Goal: Task Accomplishment & Management: Complete application form

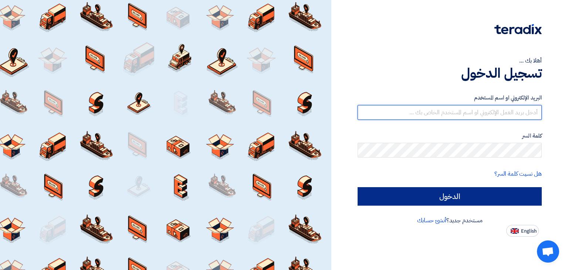
type input "[EMAIL_ADDRESS][DOMAIN_NAME]"
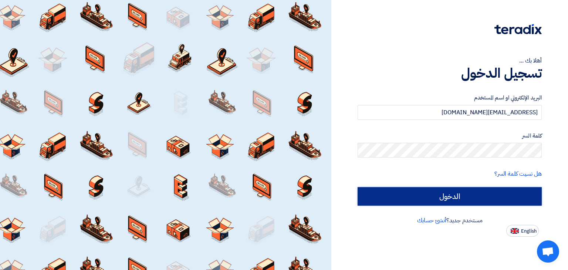
click at [447, 202] on input "الدخول" at bounding box center [449, 196] width 184 height 18
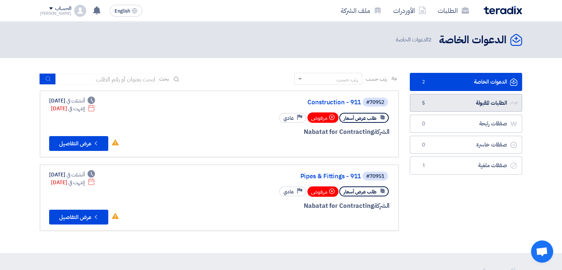
click at [475, 96] on link "الطلبات المقبولة الطلبات المقبولة 5" at bounding box center [466, 103] width 112 height 18
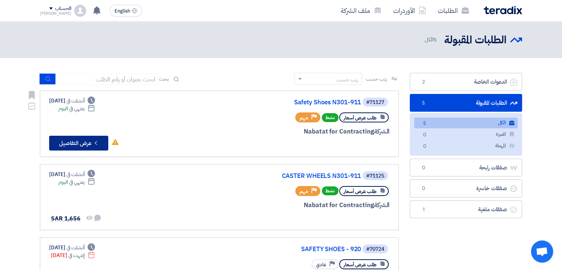
click at [91, 139] on button "Check details عرض التفاصيل" at bounding box center [78, 143] width 59 height 15
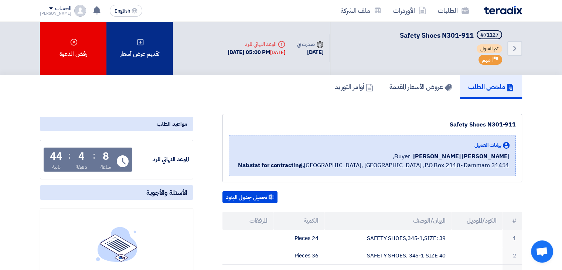
click at [142, 59] on div "تقديم عرض أسعار" at bounding box center [139, 48] width 67 height 54
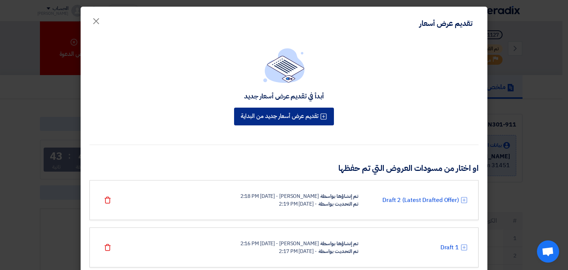
click at [279, 116] on button "تقديم عرض أسعار جديد من البداية" at bounding box center [284, 117] width 100 height 18
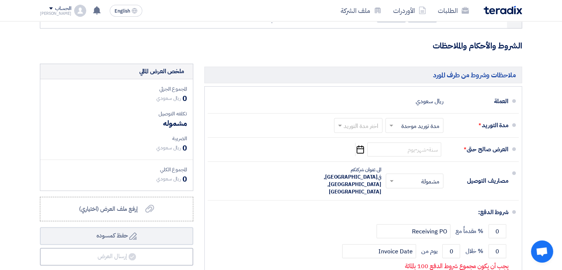
scroll to position [111, 0]
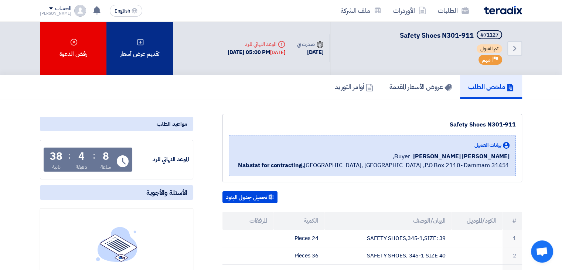
click at [152, 47] on div "تقديم عرض أسعار" at bounding box center [139, 48] width 67 height 54
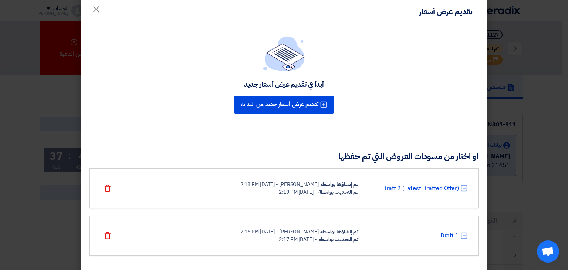
scroll to position [22, 0]
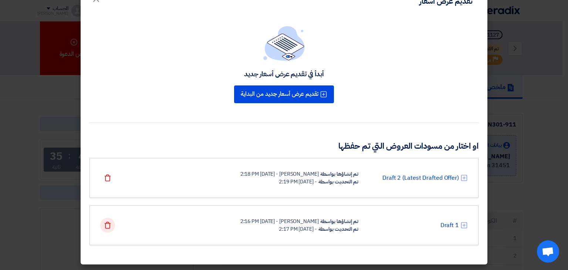
click at [109, 223] on icon "Delete" at bounding box center [107, 224] width 7 height 7
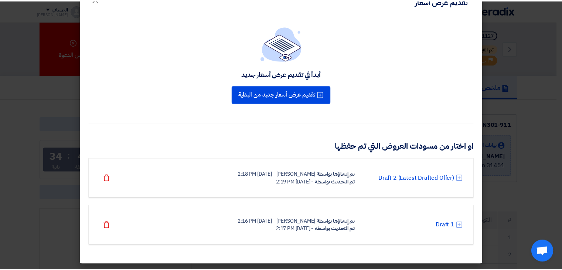
scroll to position [0, 0]
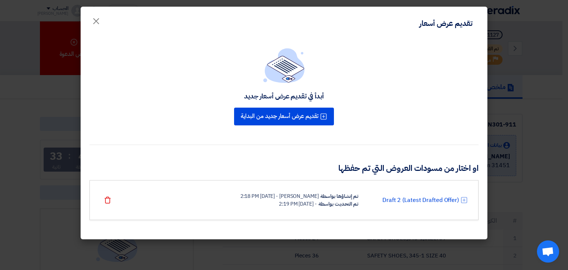
click at [169, 199] on div "Draft 2 (Latest Drafted Offer) تم إنشاؤها بواسطة [PERSON_NAME] - [DATE] 2:18 PM…" at bounding box center [283, 200] width 367 height 16
click at [432, 201] on link "Draft 2 (Latest Drafted Offer)" at bounding box center [420, 200] width 77 height 9
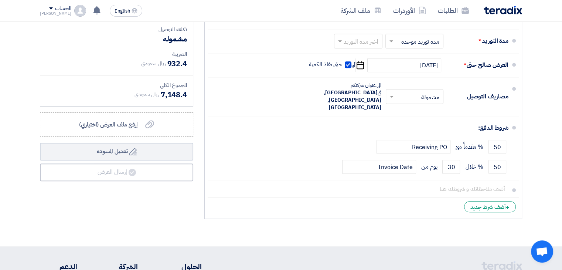
scroll to position [444, 0]
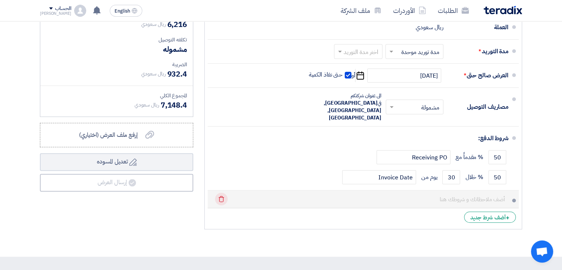
click at [219, 196] on use at bounding box center [222, 199] width 6 height 6
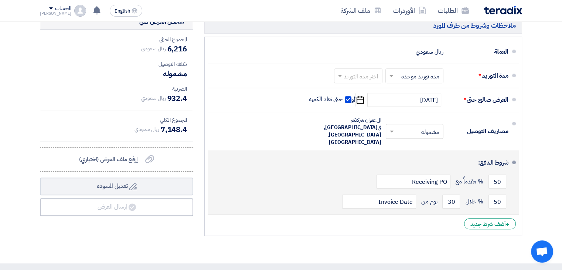
scroll to position [407, 0]
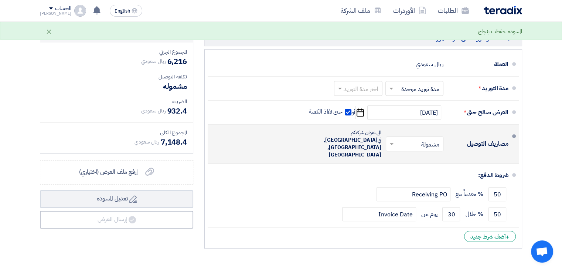
click at [410, 139] on input "text" at bounding box center [413, 144] width 54 height 11
click at [408, 167] on div "غير مشمولة" at bounding box center [416, 173] width 57 height 13
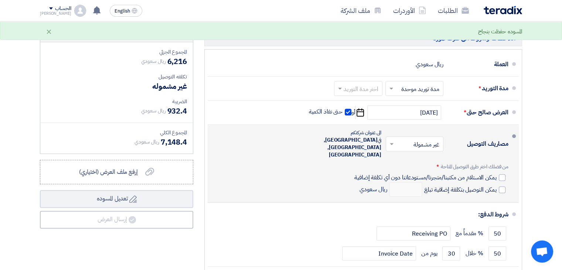
click at [407, 139] on input "text" at bounding box center [413, 144] width 54 height 11
click at [407, 153] on div "مشمولة" at bounding box center [416, 160] width 57 height 14
